Goal: Information Seeking & Learning: Check status

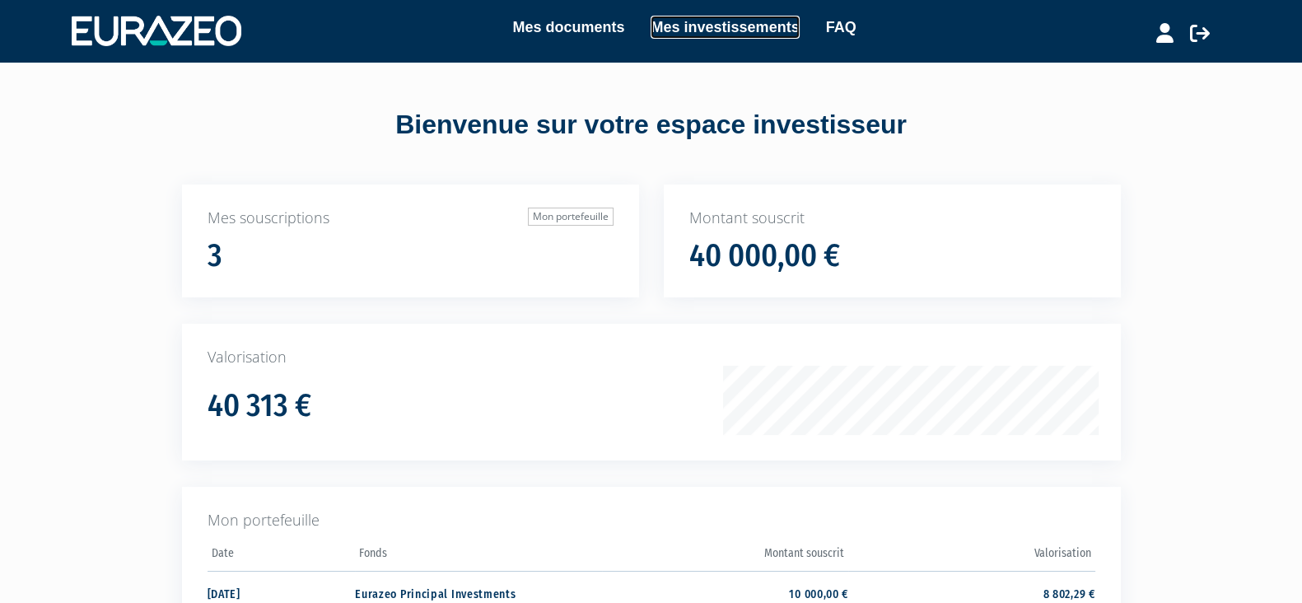
click at [771, 23] on link "Mes investissements" at bounding box center [724, 27] width 148 height 23
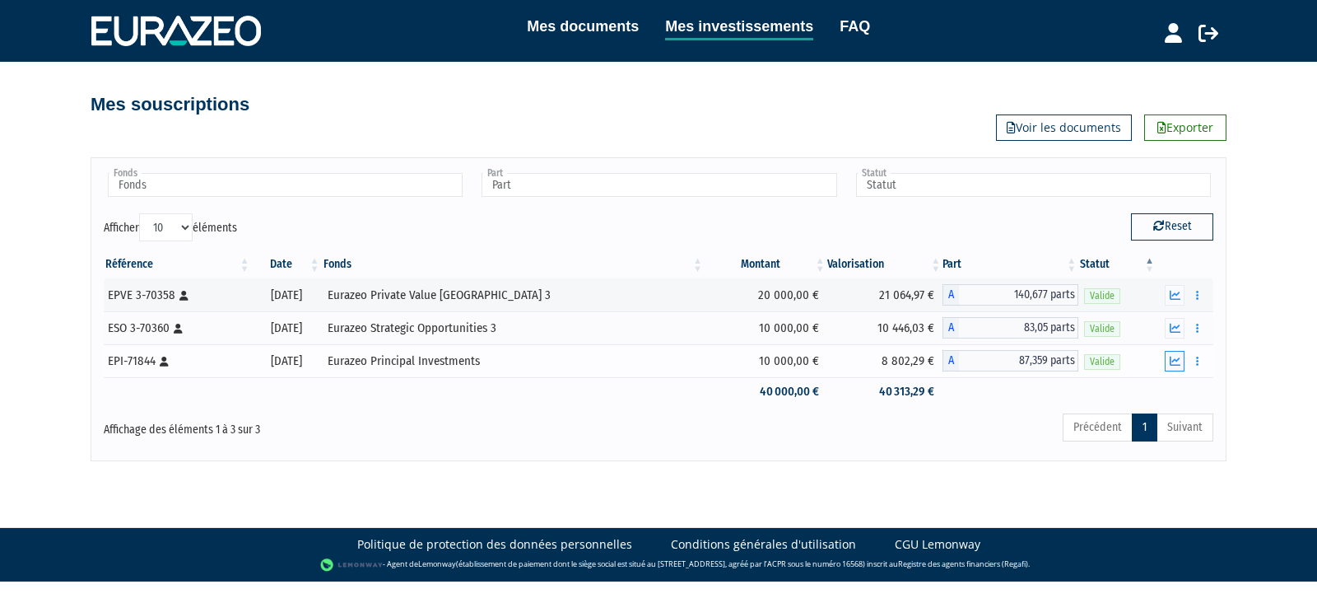
click at [1180, 352] on button "button" at bounding box center [1175, 361] width 20 height 21
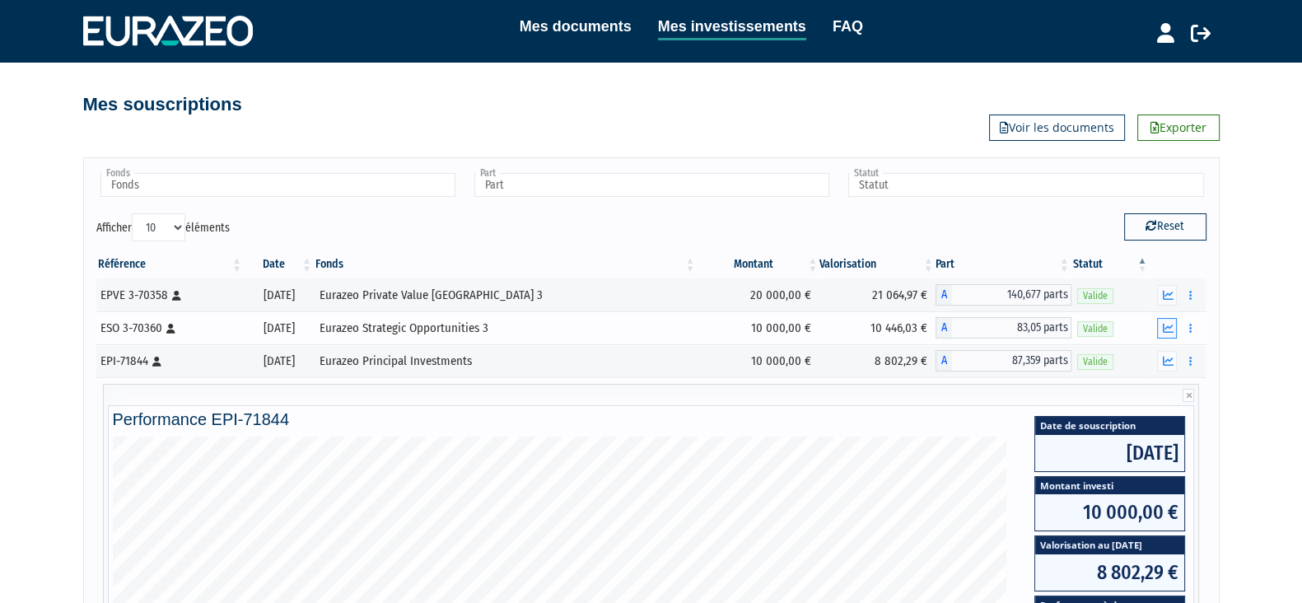
click at [1169, 333] on button "button" at bounding box center [1167, 328] width 20 height 21
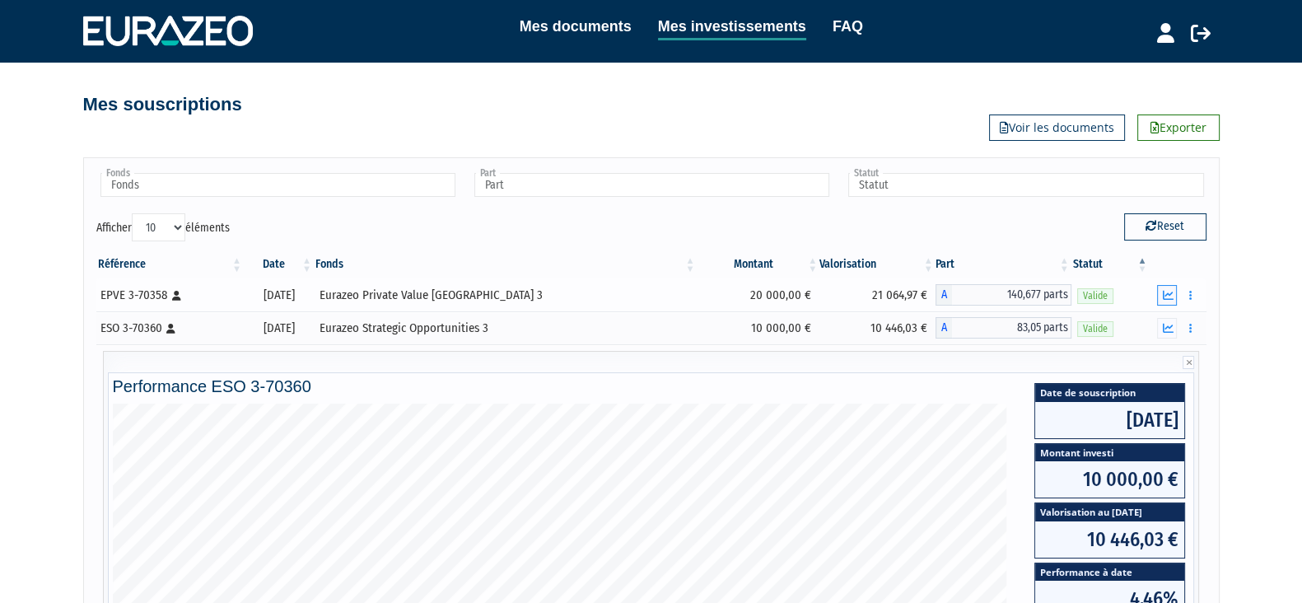
click at [1170, 304] on button "button" at bounding box center [1167, 295] width 20 height 21
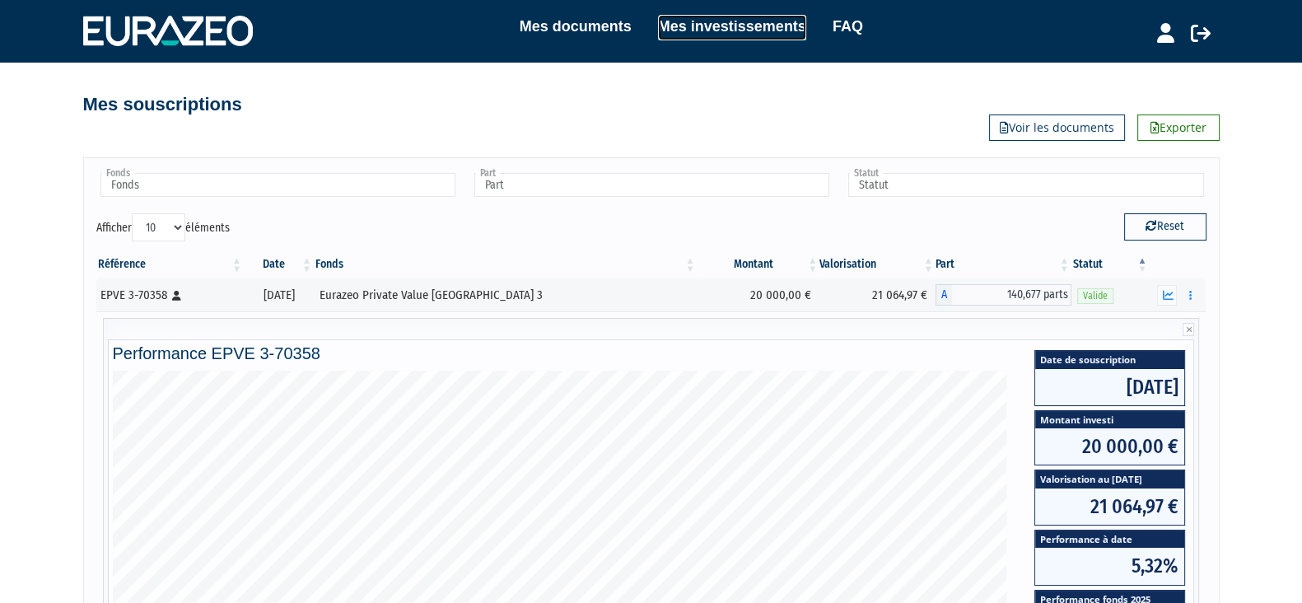
click at [762, 16] on link "Mes investissements" at bounding box center [732, 28] width 148 height 26
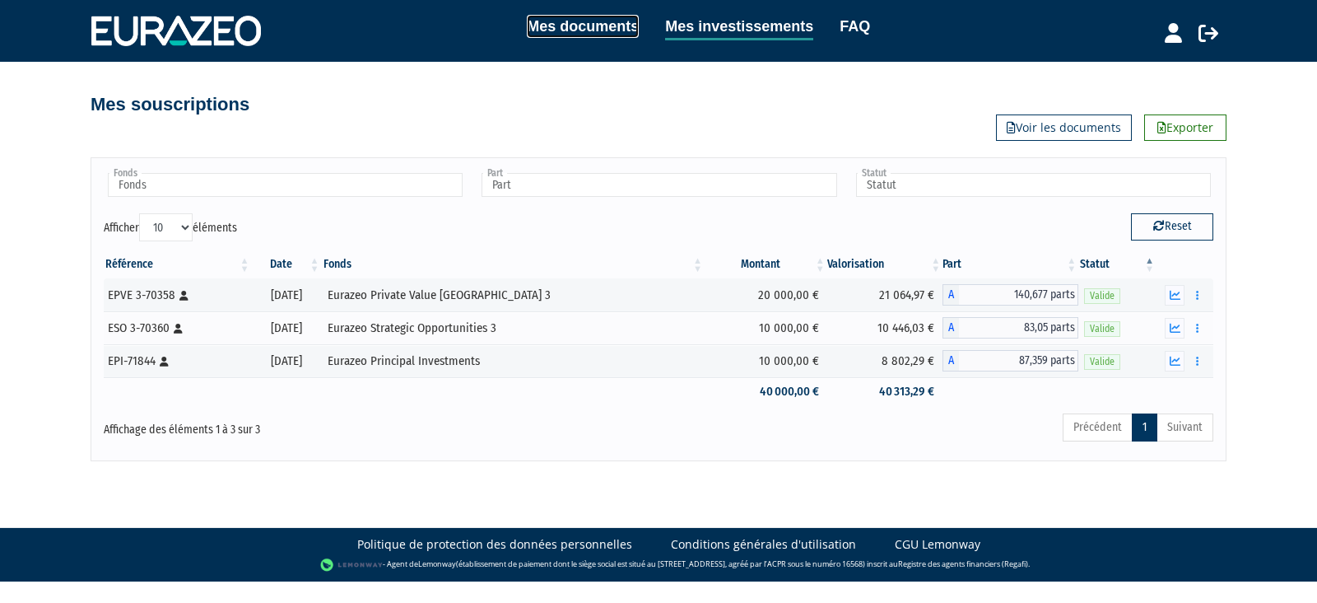
click at [535, 16] on link "Mes documents" at bounding box center [583, 26] width 112 height 23
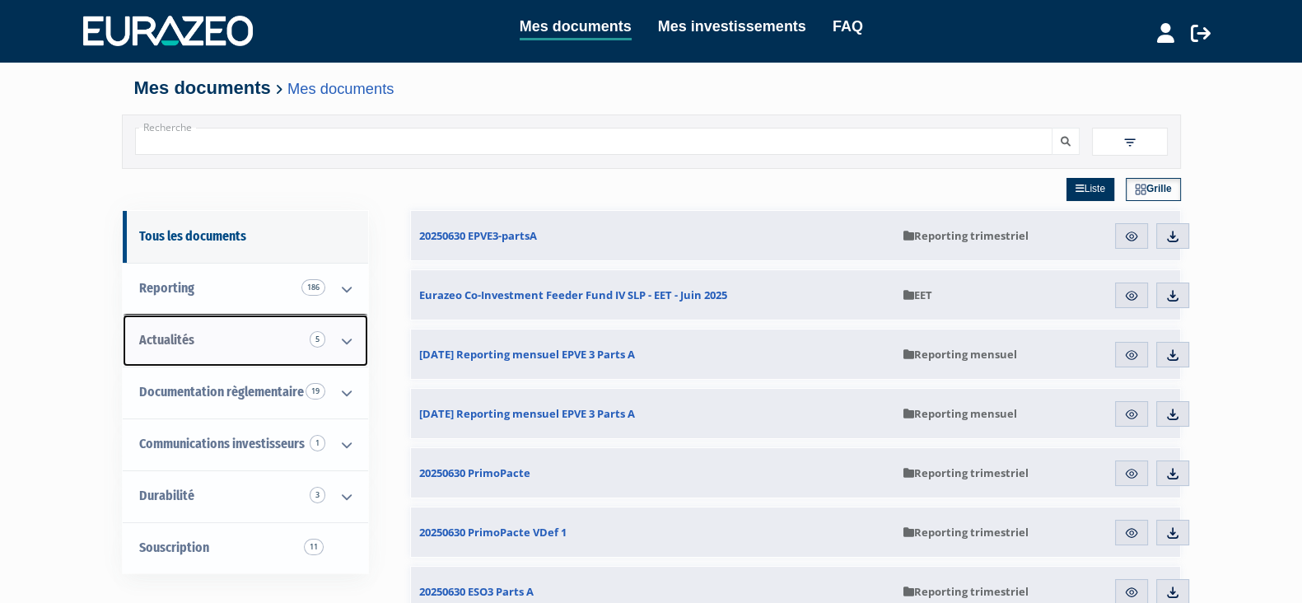
click at [216, 352] on link "Actualités 5" at bounding box center [245, 340] width 245 height 52
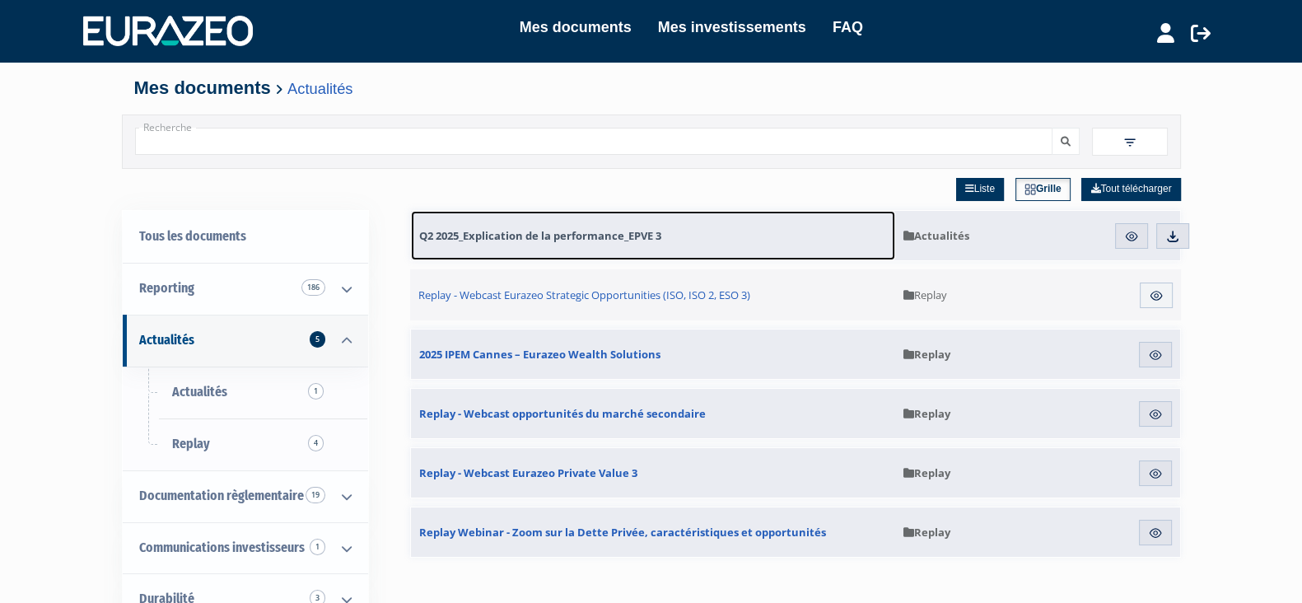
click at [544, 231] on span "Q2 2025_Explication de la performance_EPVE 3" at bounding box center [540, 235] width 242 height 15
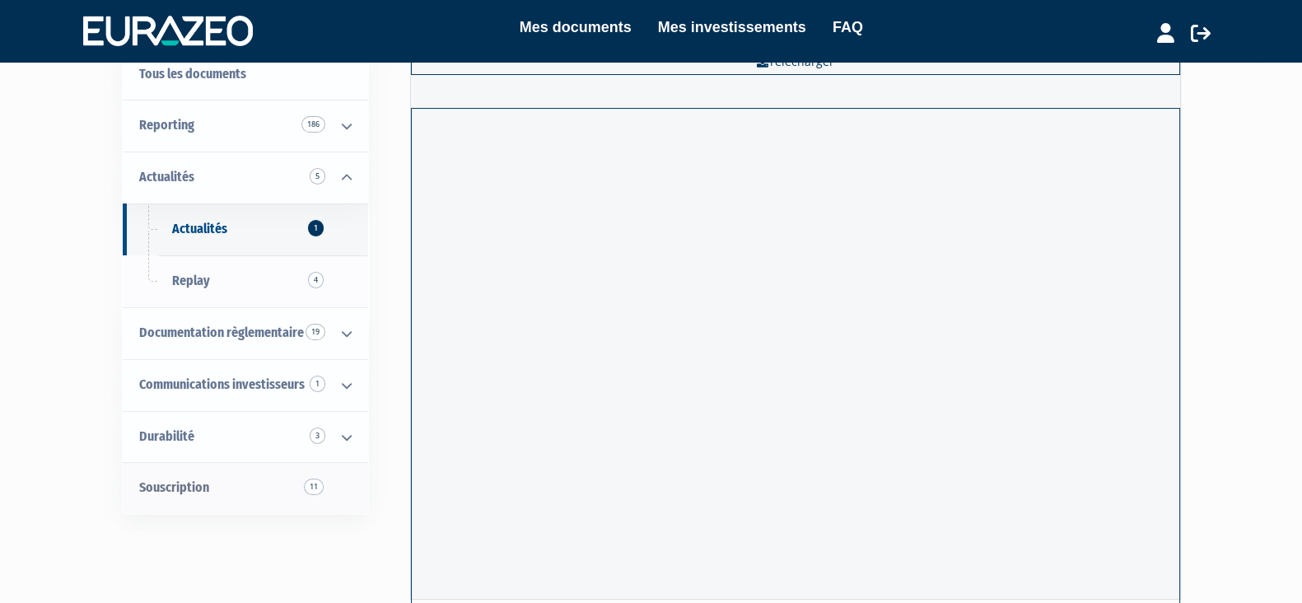
scroll to position [102, 0]
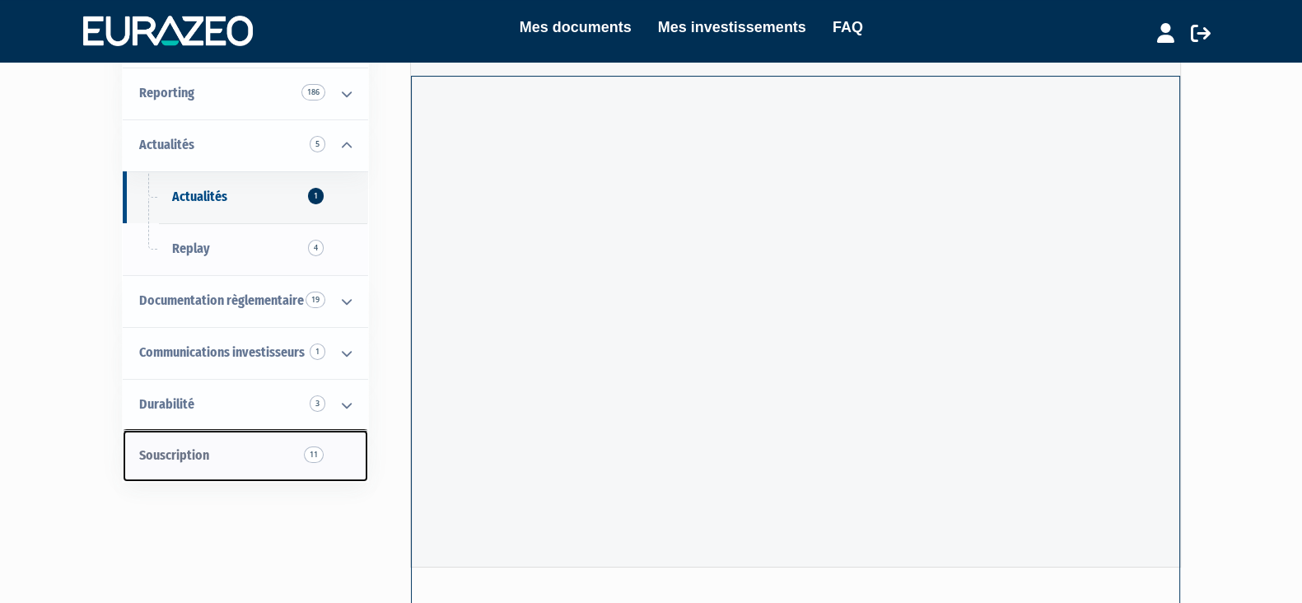
click at [244, 457] on link "Souscription 11" at bounding box center [245, 456] width 245 height 52
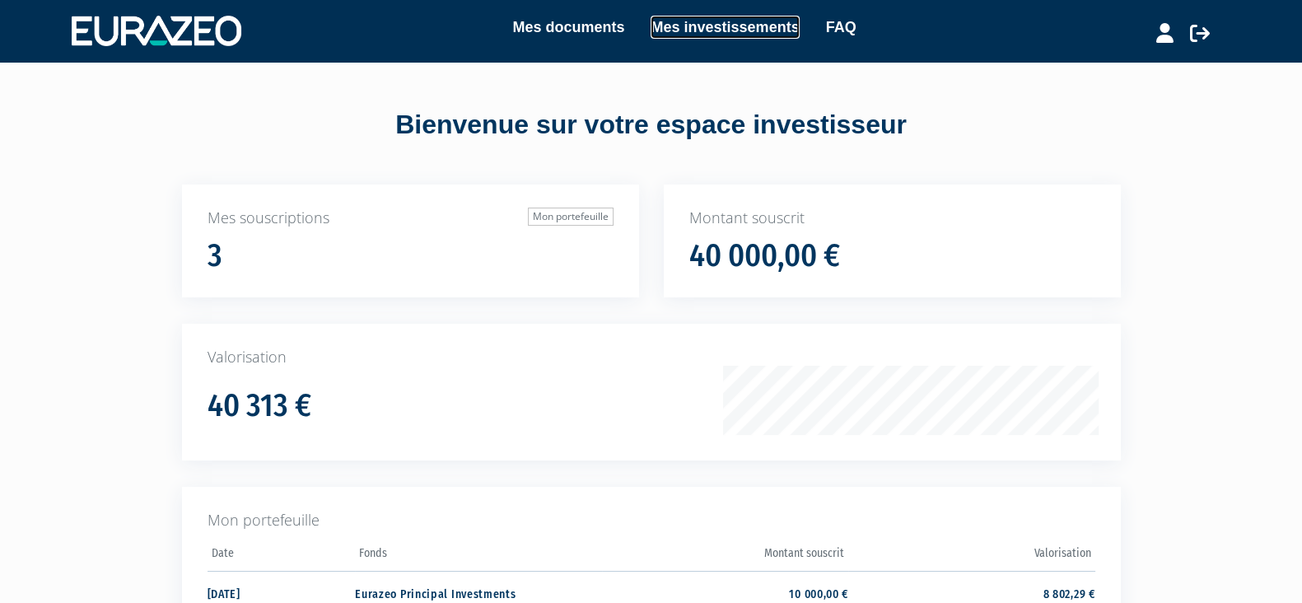
click at [719, 30] on link "Mes investissements" at bounding box center [724, 27] width 148 height 23
